Goal: Information Seeking & Learning: Find specific fact

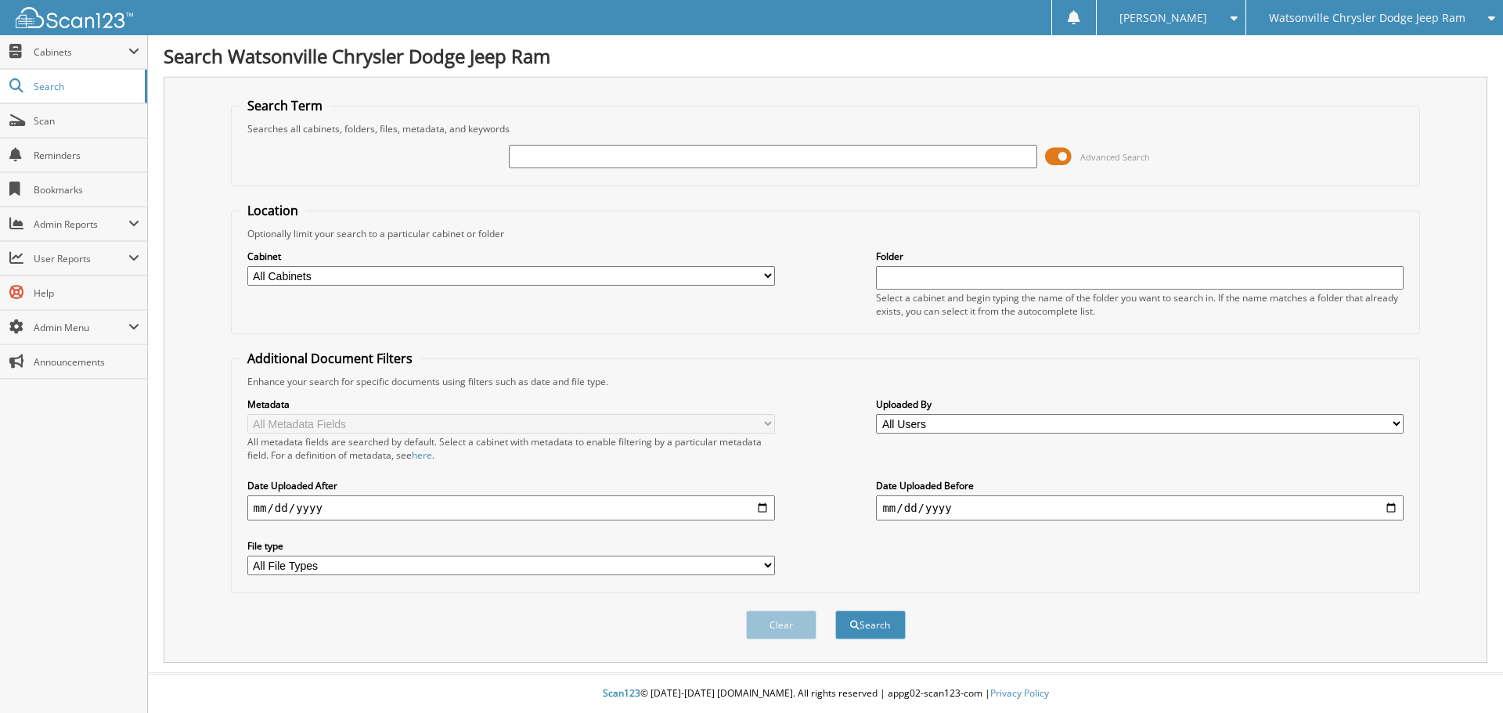
click at [612, 150] on input "text" at bounding box center [773, 156] width 528 height 23
type input "[PERSON_NAME]"
click at [835, 611] on button "Search" at bounding box center [870, 625] width 70 height 29
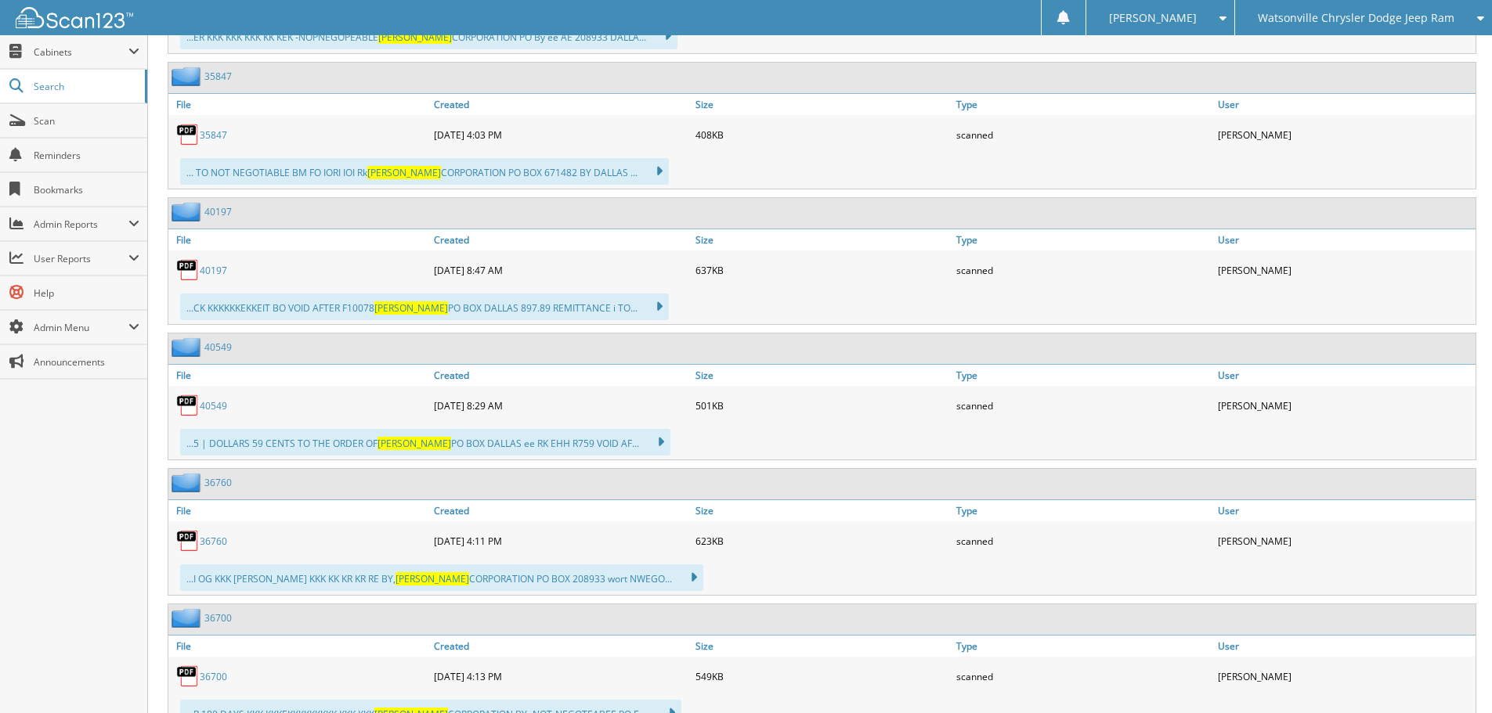
scroll to position [1723, 0]
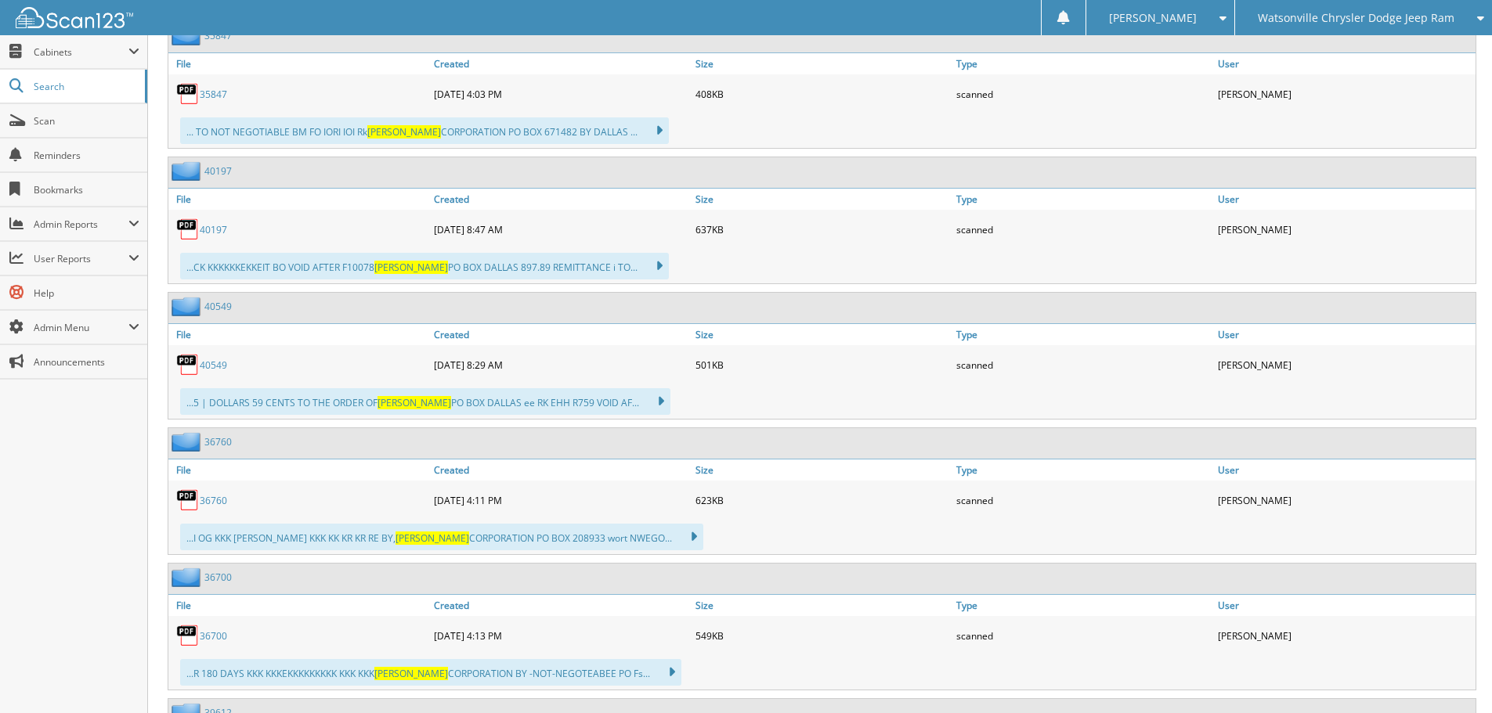
click at [211, 367] on link "40549" at bounding box center [213, 365] width 27 height 13
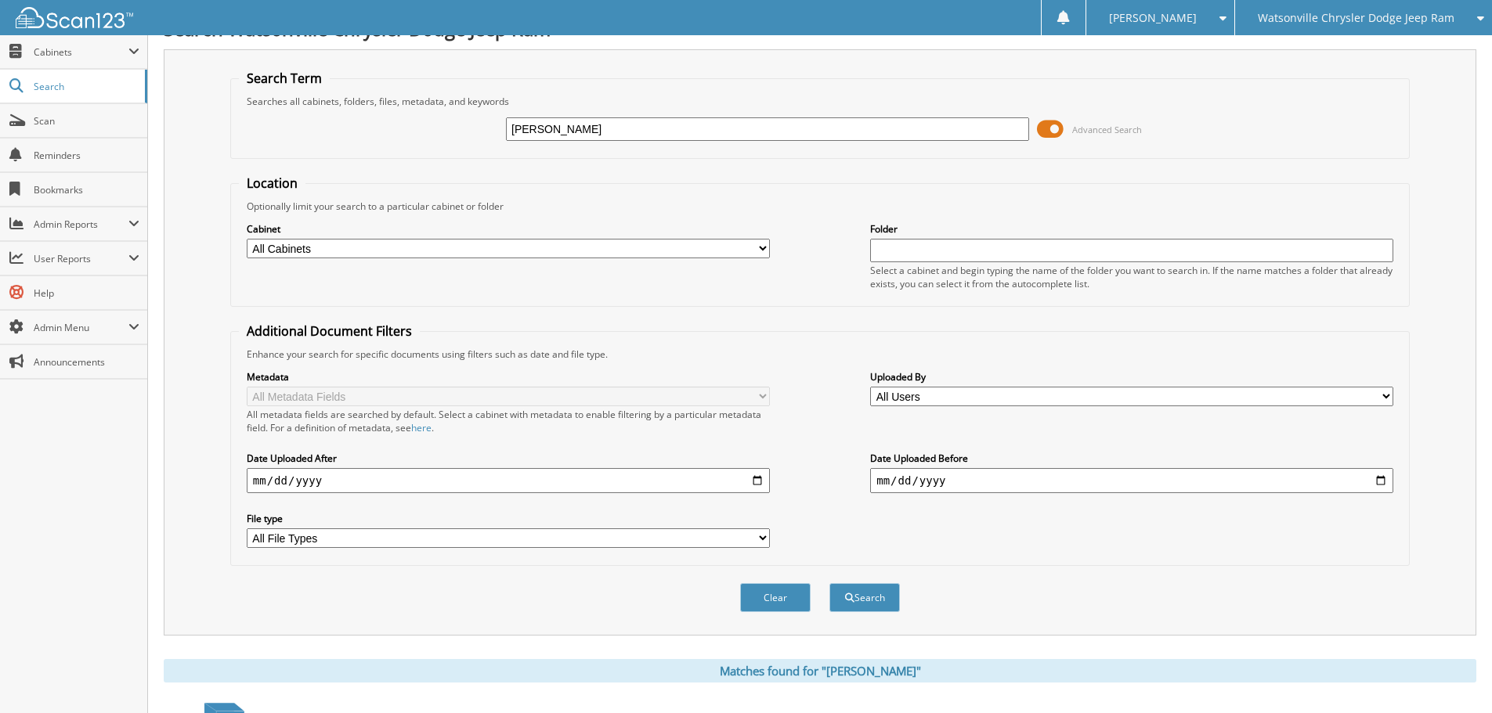
scroll to position [0, 0]
